Goal: Transaction & Acquisition: Purchase product/service

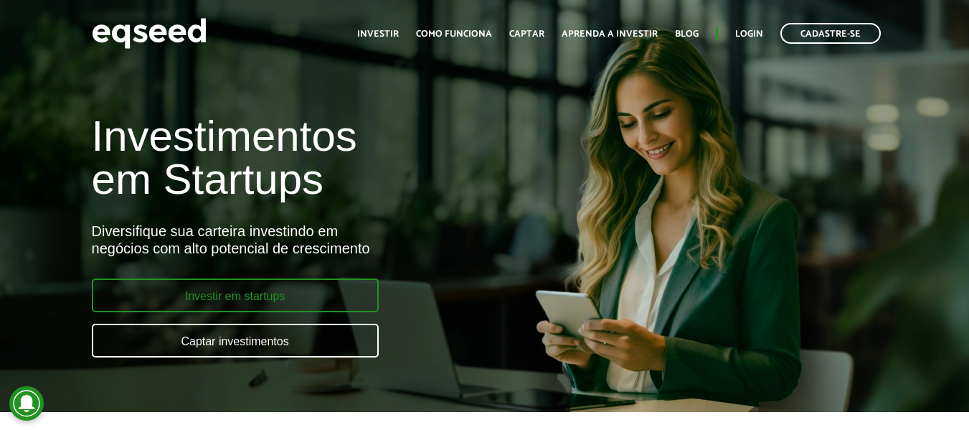
click at [346, 297] on link "Investir em startups" at bounding box center [235, 295] width 287 height 34
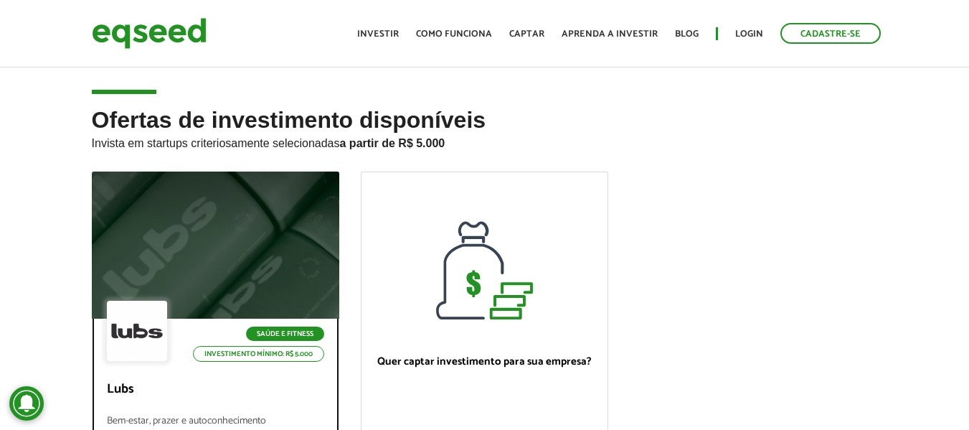
click at [283, 215] on div at bounding box center [215, 245] width 297 height 176
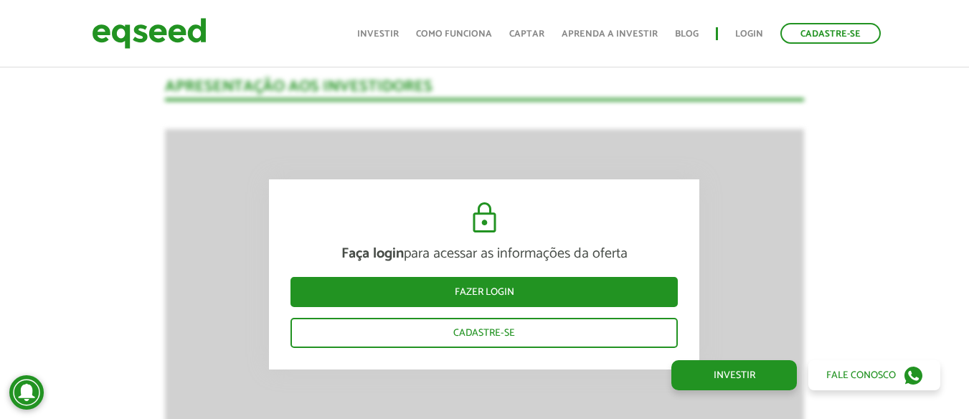
scroll to position [1435, 0]
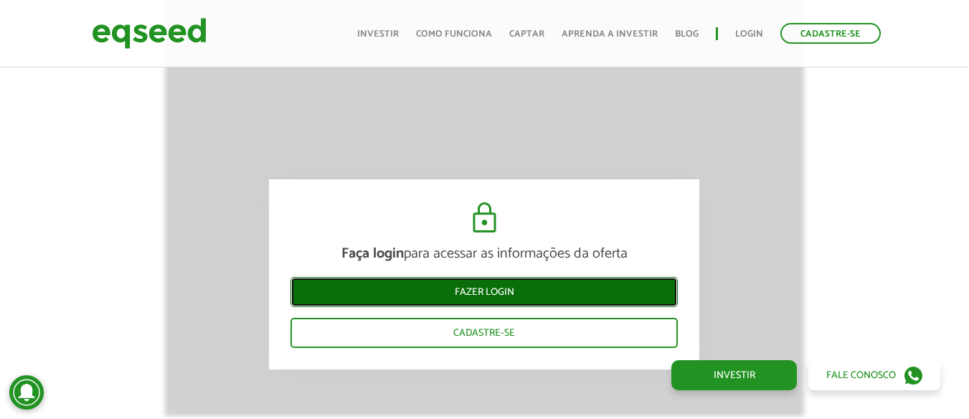
click at [519, 298] on link "Fazer login" at bounding box center [484, 292] width 387 height 30
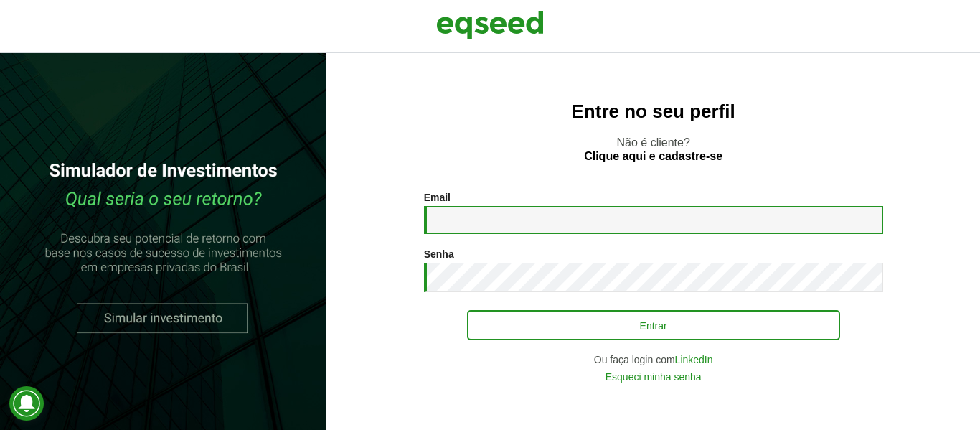
type input "**********"
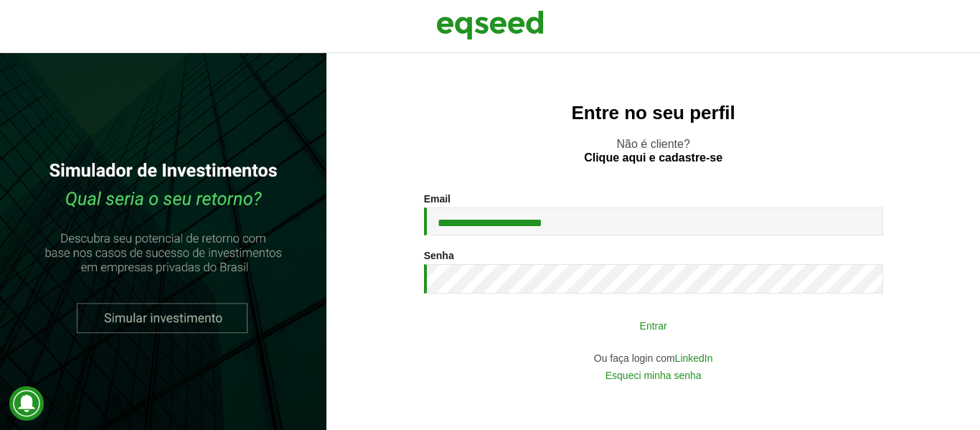
click at [550, 326] on button "Entrar" at bounding box center [653, 324] width 373 height 27
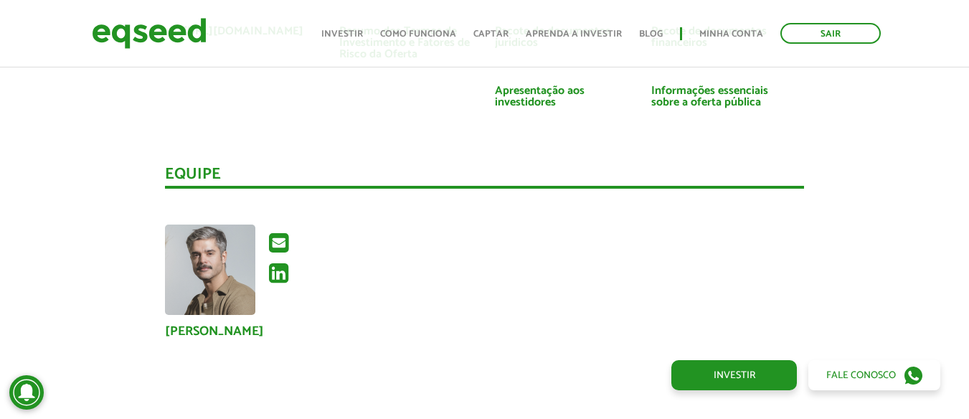
scroll to position [3085, 0]
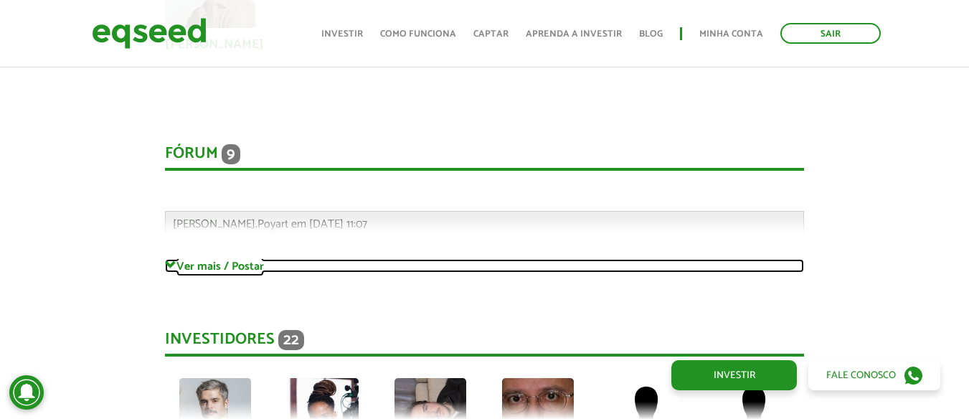
click at [172, 268] on span at bounding box center [170, 265] width 11 height 11
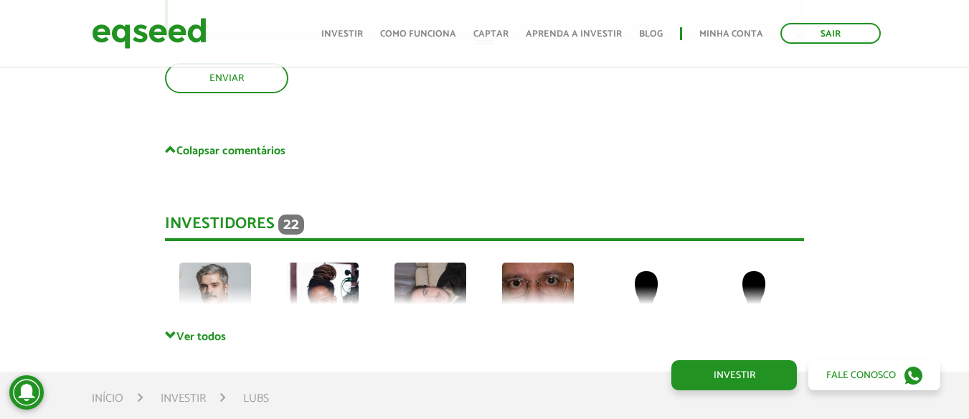
scroll to position [6026, 0]
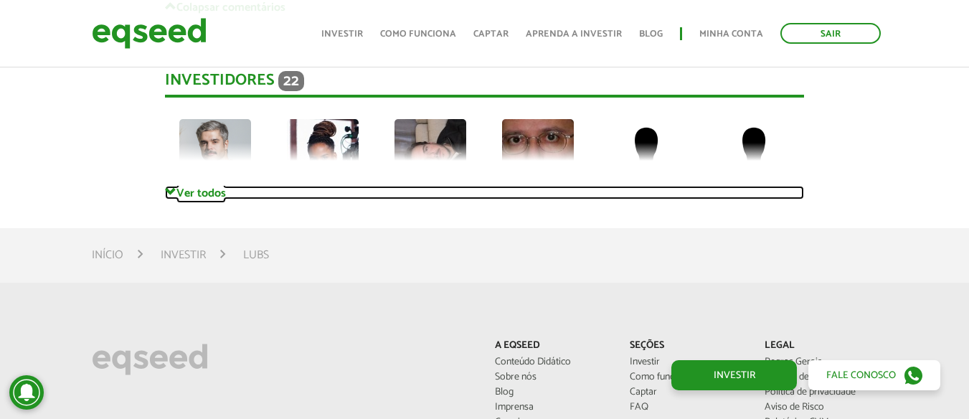
click at [222, 199] on link "Ver todos" at bounding box center [484, 193] width 639 height 14
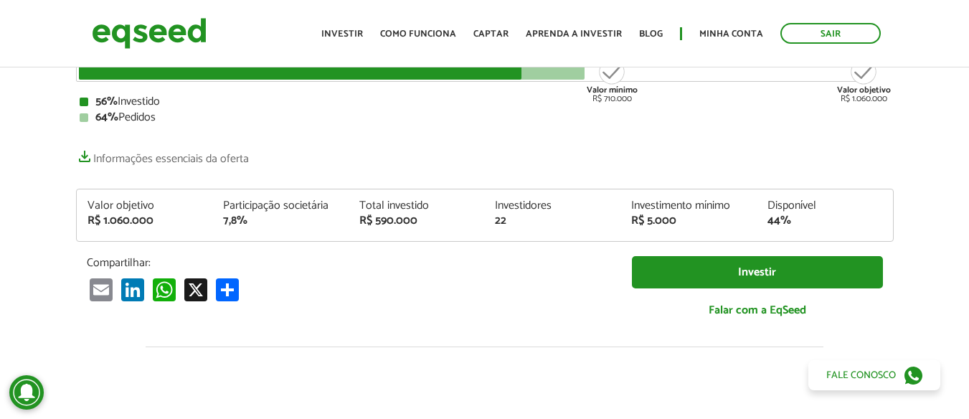
scroll to position [0, 0]
